Goal: Find contact information: Find contact information

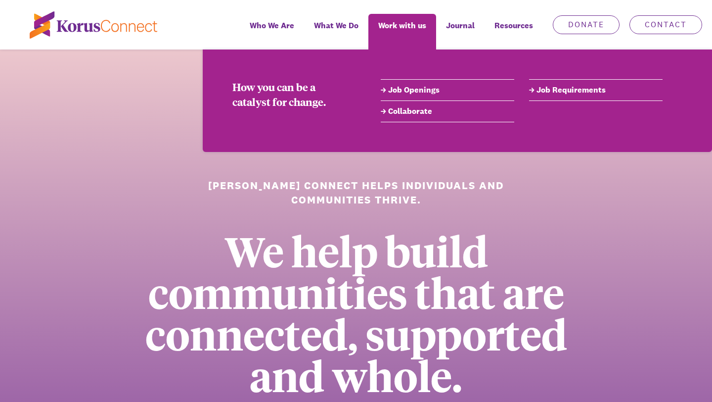
click at [416, 87] on link "Job Openings" at bounding box center [448, 90] width 134 height 12
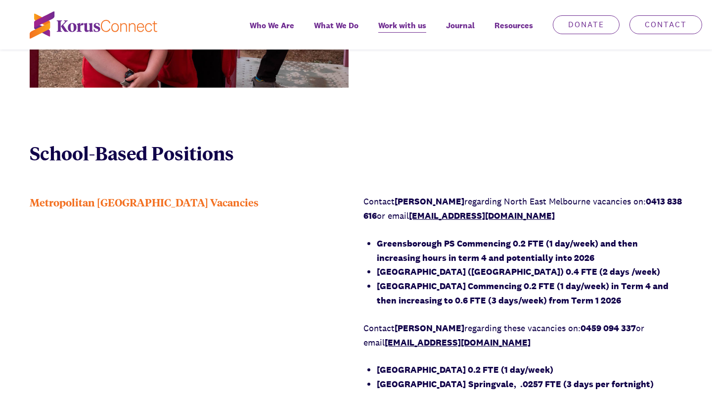
scroll to position [725, 0]
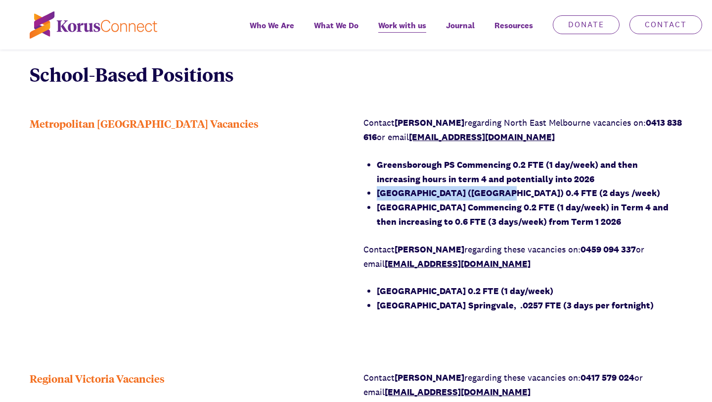
drag, startPoint x: 379, startPoint y: 192, endPoint x: 494, endPoint y: 194, distance: 115.3
click at [494, 194] on strong "[GEOGRAPHIC_DATA] ([GEOGRAPHIC_DATA]) 0.4 FTE (2 days /week)" at bounding box center [518, 192] width 283 height 11
copy strong "[GEOGRAPHIC_DATA]"
click at [317, 187] on div "Metropolitan [GEOGRAPHIC_DATA] Vacancies" at bounding box center [189, 221] width 319 height 210
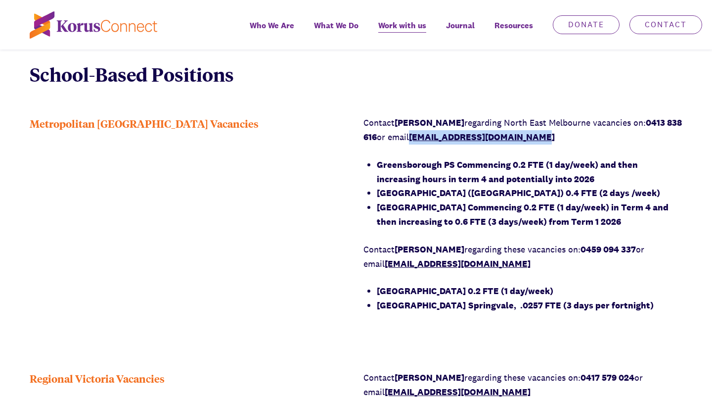
drag, startPoint x: 561, startPoint y: 139, endPoint x: 431, endPoint y: 136, distance: 129.2
click at [431, 136] on p "Contact [PERSON_NAME] regarding [GEOGRAPHIC_DATA] vacancies on: 0413 838 616 or…" at bounding box center [523, 130] width 319 height 29
copy link "[EMAIL_ADDRESS][DOMAIN_NAME]"
